Goal: Find contact information: Find phone

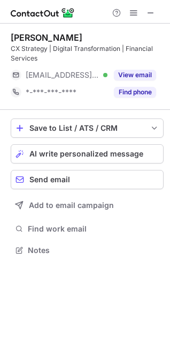
scroll to position [243, 170]
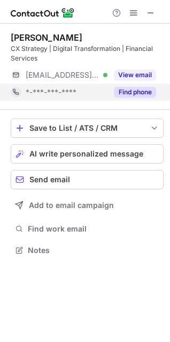
click at [122, 91] on button "Find phone" at bounding box center [135, 92] width 42 height 11
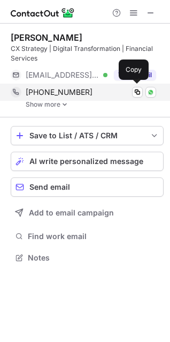
click at [67, 100] on div "[PHONE_NUMBER] Copy WhatsApp" at bounding box center [84, 92] width 146 height 17
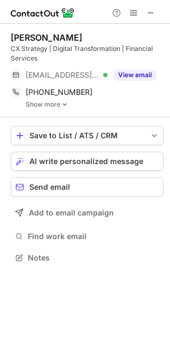
click at [65, 103] on img at bounding box center [65, 105] width 6 height 8
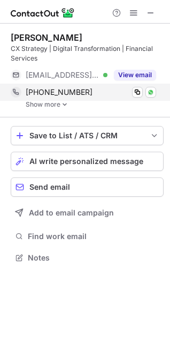
scroll to position [285, 170]
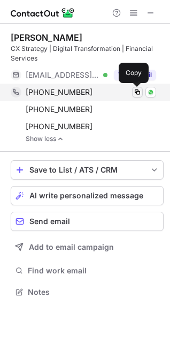
click at [138, 93] on span at bounding box center [137, 92] width 9 height 9
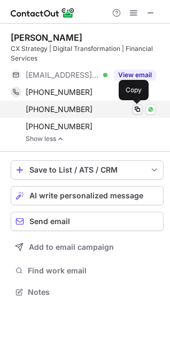
click at [136, 111] on span at bounding box center [137, 109] width 9 height 9
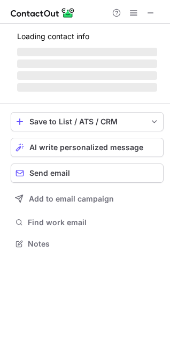
scroll to position [260, 170]
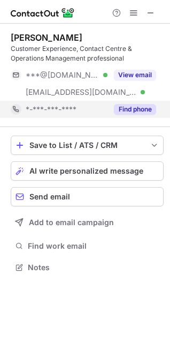
click at [119, 107] on button "Find phone" at bounding box center [135, 109] width 42 height 11
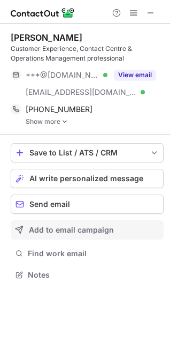
scroll to position [267, 170]
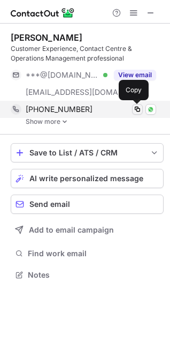
click at [137, 109] on span at bounding box center [137, 109] width 9 height 9
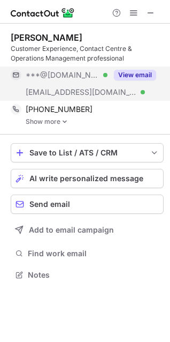
click at [131, 76] on button "View email" at bounding box center [135, 75] width 42 height 11
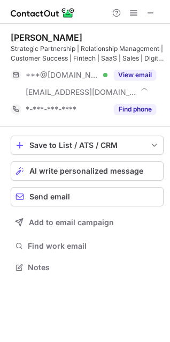
scroll to position [260, 170]
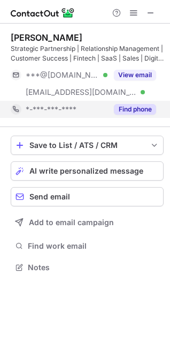
click at [132, 111] on button "Find phone" at bounding box center [135, 109] width 42 height 11
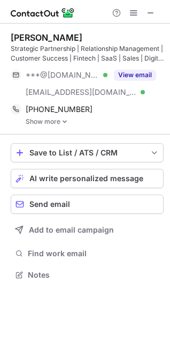
scroll to position [267, 170]
click at [64, 120] on img at bounding box center [65, 122] width 6 height 8
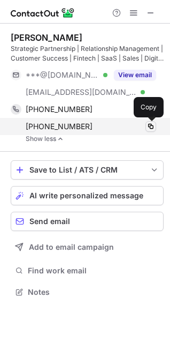
click at [154, 127] on span at bounding box center [151, 126] width 9 height 9
